Goal: Find specific page/section: Find specific page/section

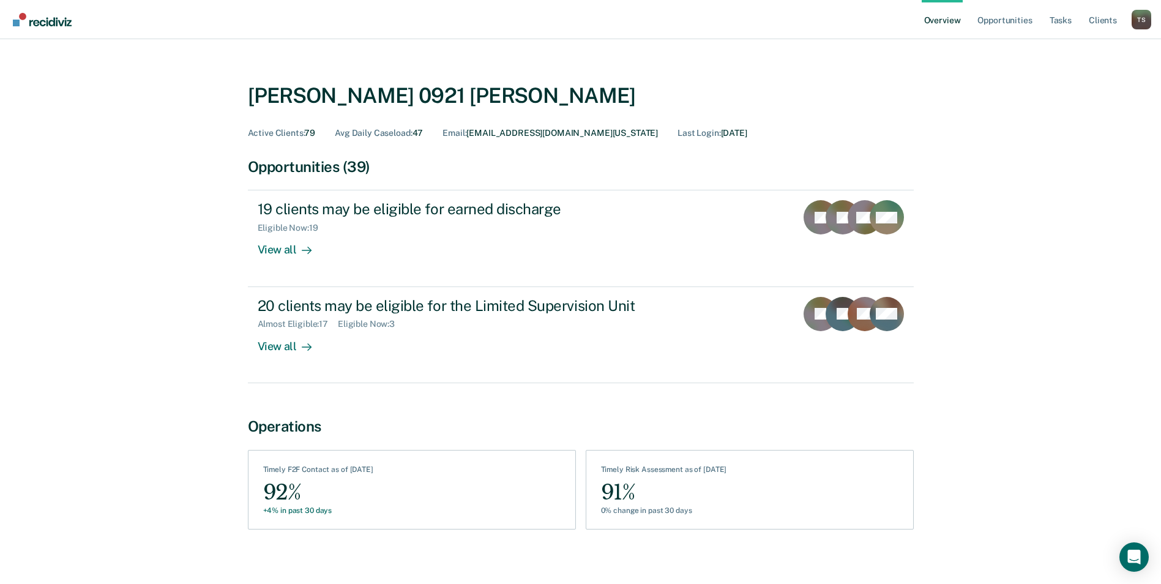
click at [1076, 21] on ul "Overview Opportunities Tasks Client s" at bounding box center [1026, 19] width 210 height 39
click at [1065, 17] on link "Tasks" at bounding box center [1060, 19] width 27 height 39
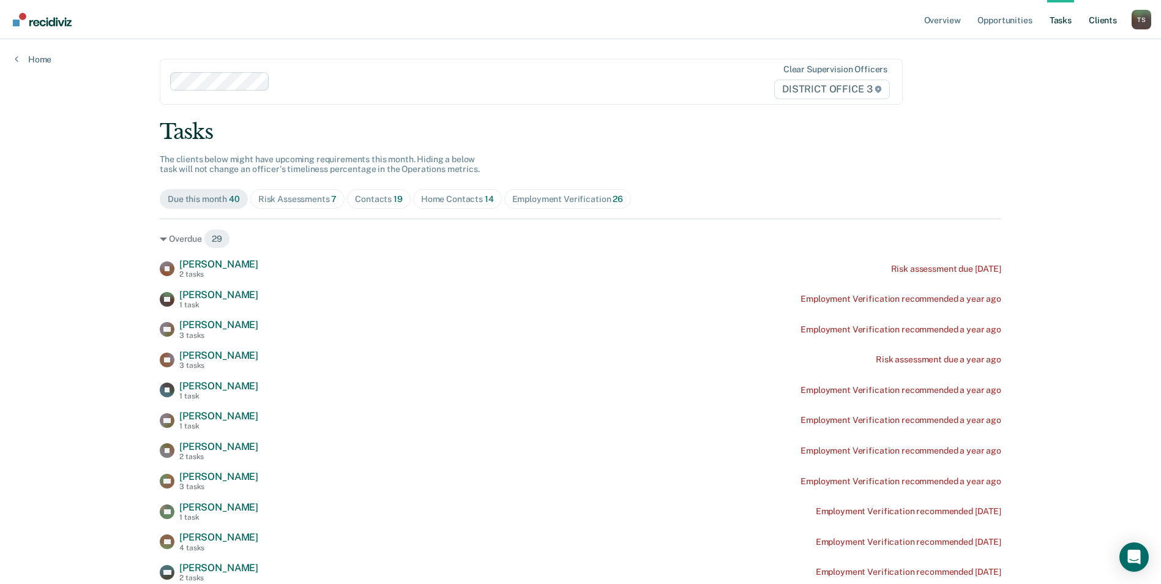
click at [1101, 18] on link "Client s" at bounding box center [1102, 19] width 33 height 39
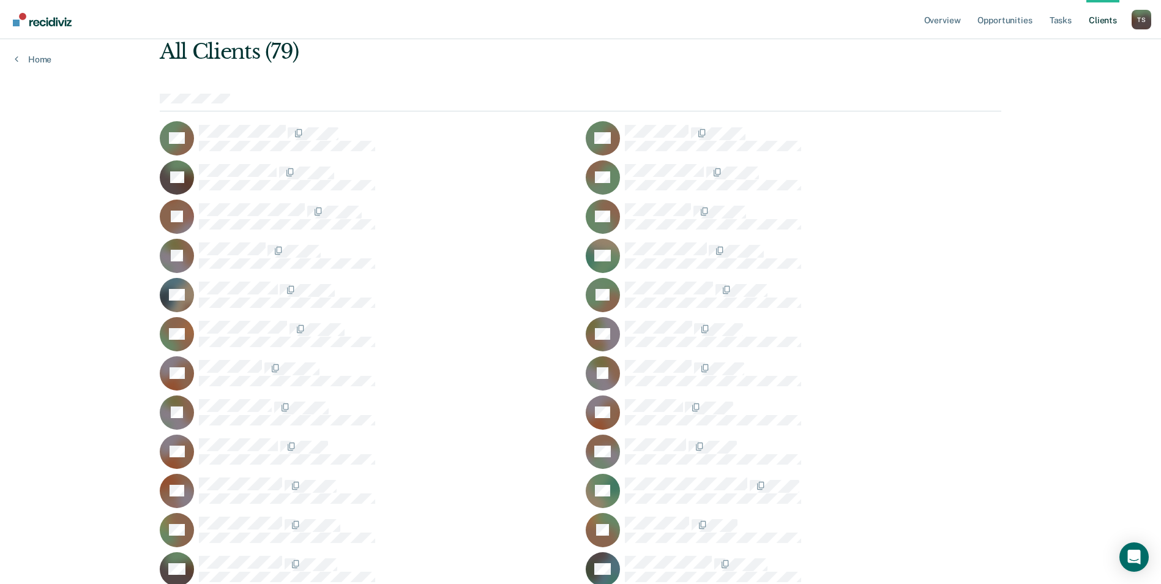
scroll to position [122, 0]
